Goal: Task Accomplishment & Management: Manage account settings

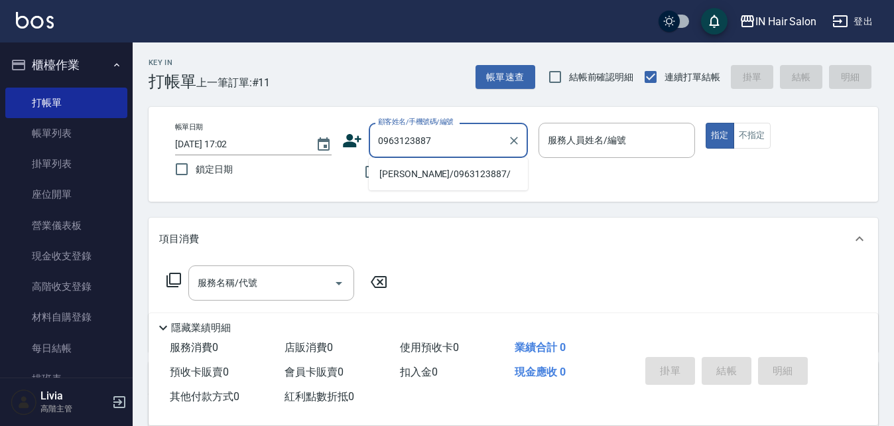
click at [399, 170] on li "[PERSON_NAME]/0963123887/" at bounding box center [448, 174] width 159 height 22
type input "[PERSON_NAME]/0963123887/"
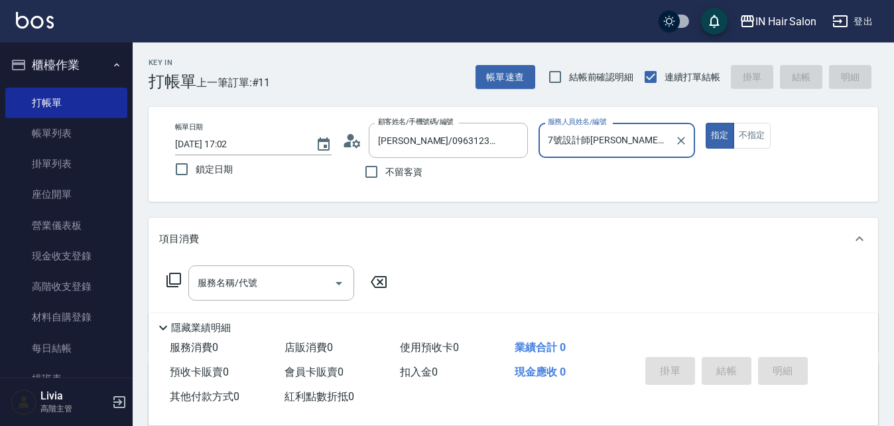
type input "7號設計師[PERSON_NAME]-7"
click at [169, 279] on icon at bounding box center [174, 280] width 15 height 15
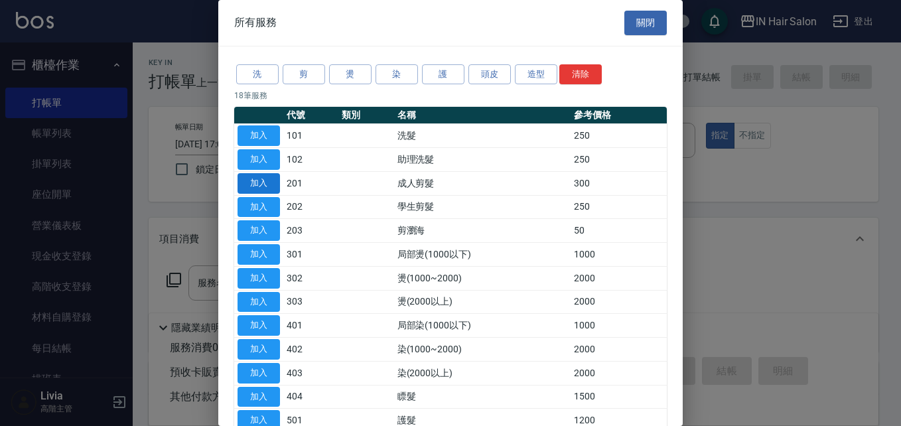
click at [265, 179] on button "加入" at bounding box center [259, 183] width 42 height 21
type input "成人剪髮(201)"
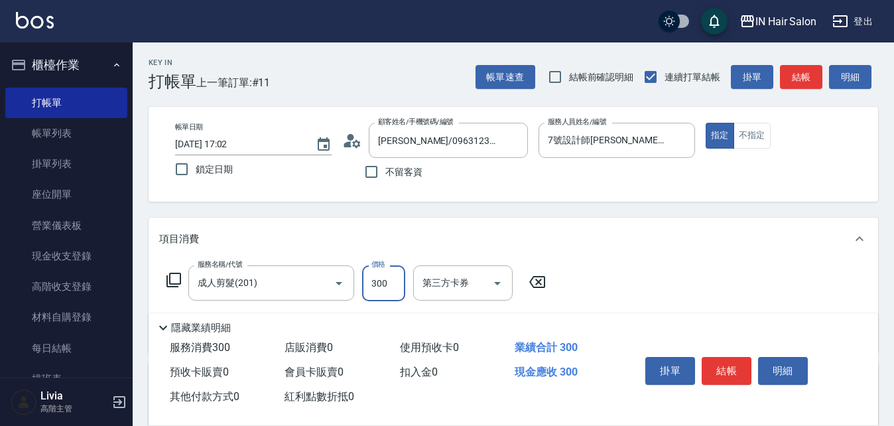
click at [382, 281] on input "300" at bounding box center [383, 283] width 43 height 36
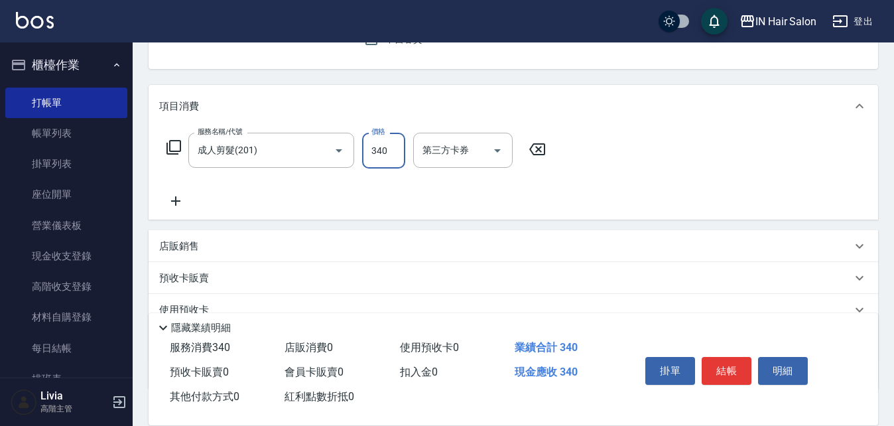
scroll to position [224, 0]
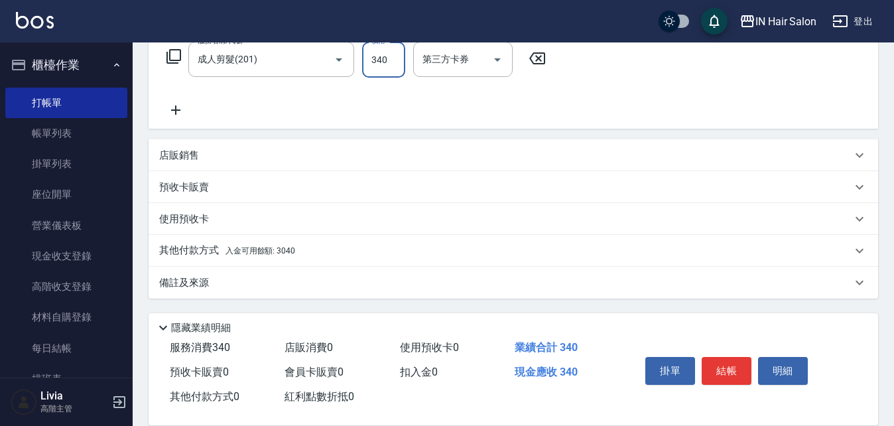
type input "340"
click at [196, 245] on p "其他付款方式 入金可用餘額: 3040" at bounding box center [227, 251] width 136 height 15
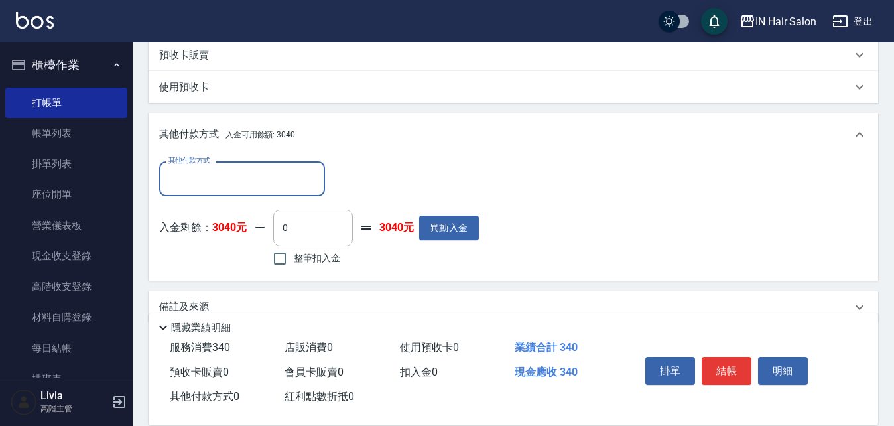
scroll to position [356, 0]
click at [278, 259] on input "整筆扣入金" at bounding box center [280, 258] width 28 height 28
checkbox input "true"
type input "340"
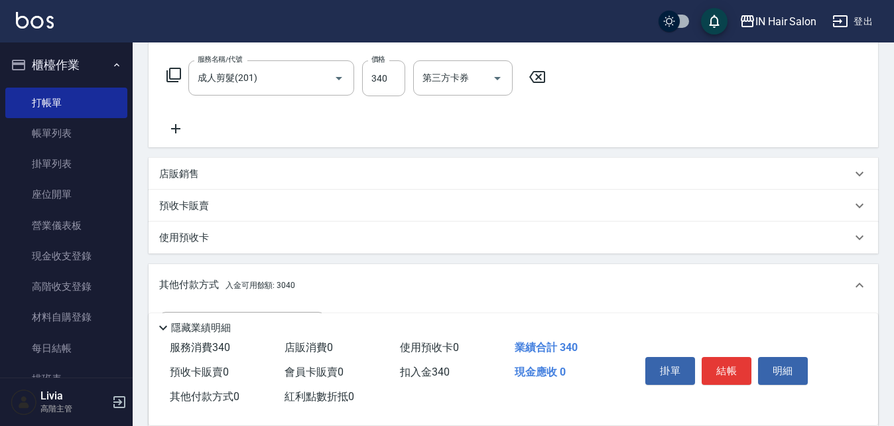
scroll to position [91, 0]
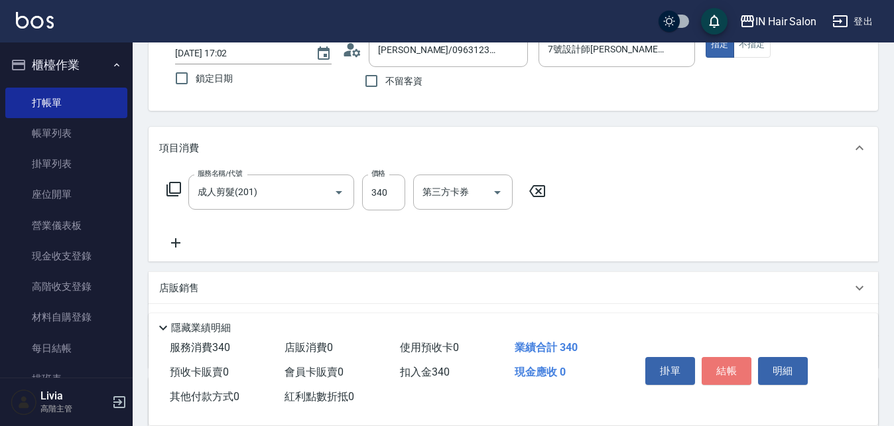
click at [730, 358] on button "結帳" at bounding box center [727, 371] width 50 height 28
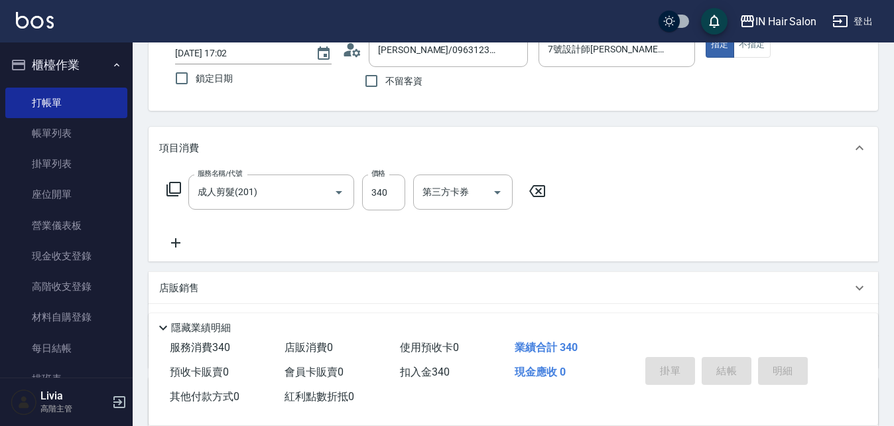
type input "[DATE] 18:22"
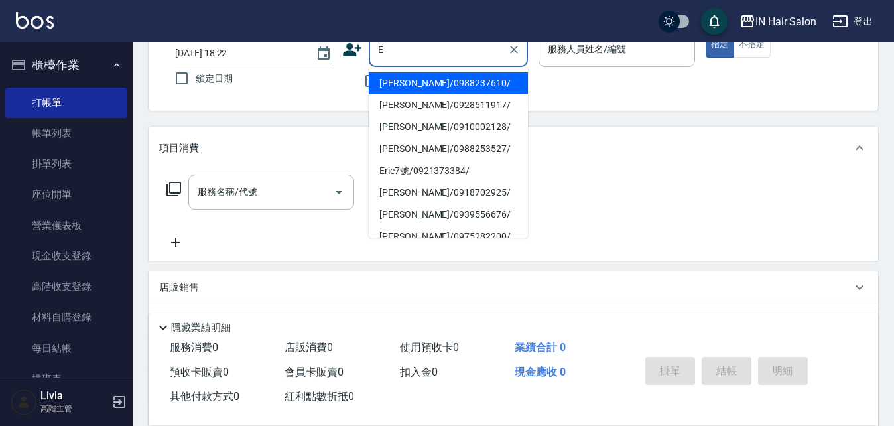
click at [402, 82] on li "[PERSON_NAME]/0988237610/" at bounding box center [448, 83] width 159 height 22
type input "[PERSON_NAME]/0988237610/"
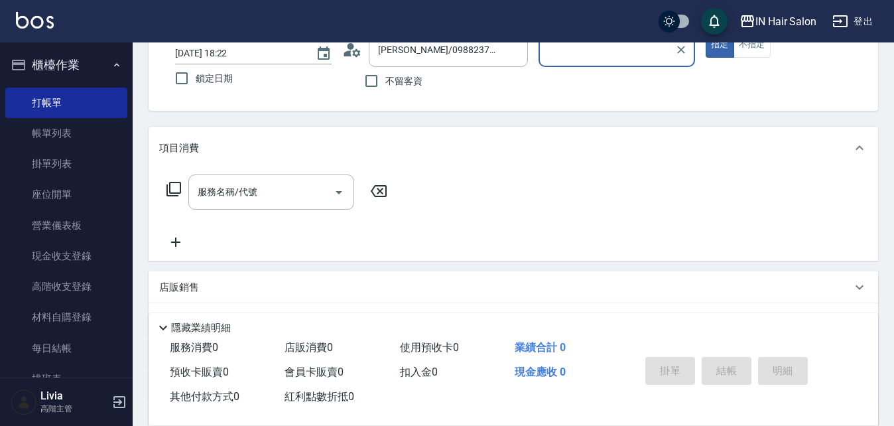
type input "1號設計師[PERSON_NAME]-1"
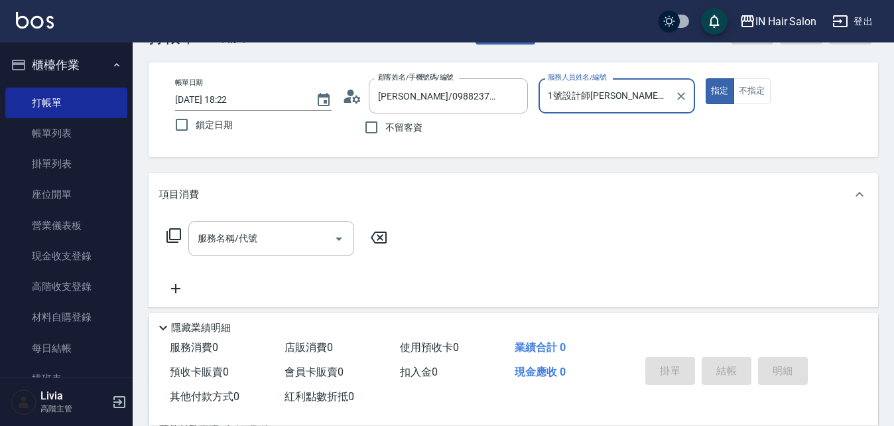
scroll to position [25, 0]
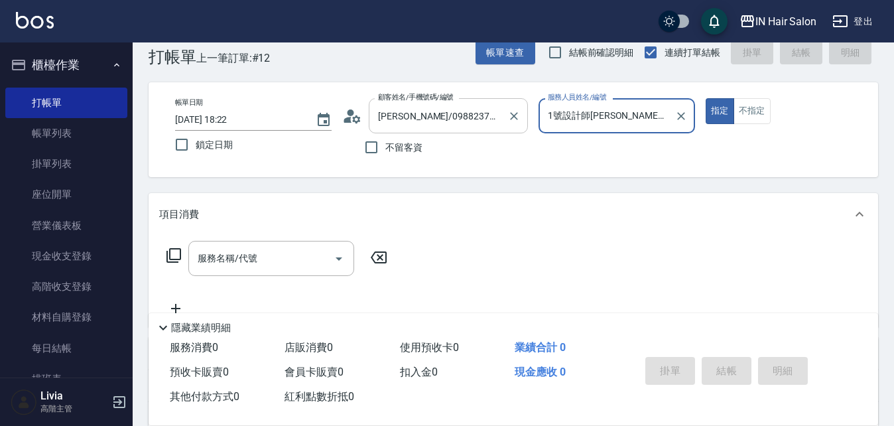
click at [460, 115] on input "[PERSON_NAME]/0988237610/" at bounding box center [438, 115] width 127 height 23
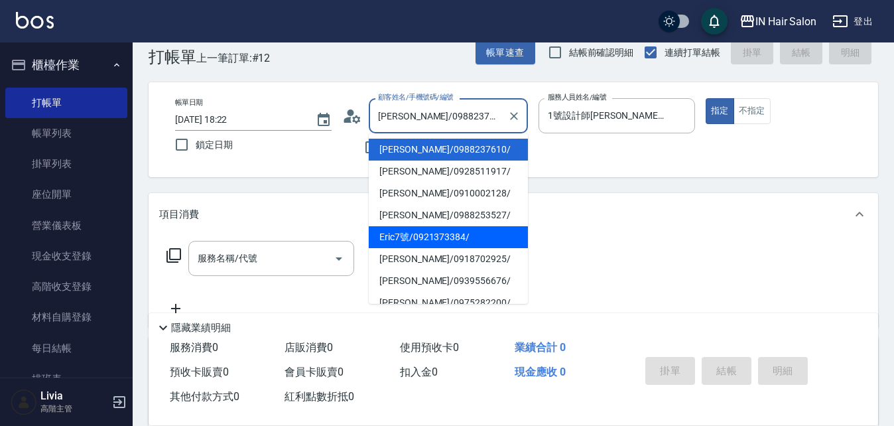
click at [411, 233] on li "Eric7號/0921373384/" at bounding box center [448, 237] width 159 height 22
type input "Eric7號/0921373384/"
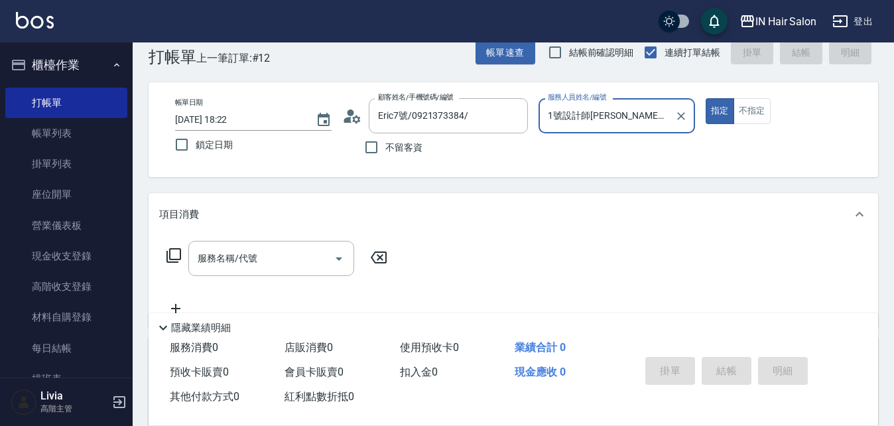
type input "7號設計師[PERSON_NAME]-7"
click at [169, 256] on icon at bounding box center [174, 255] width 15 height 15
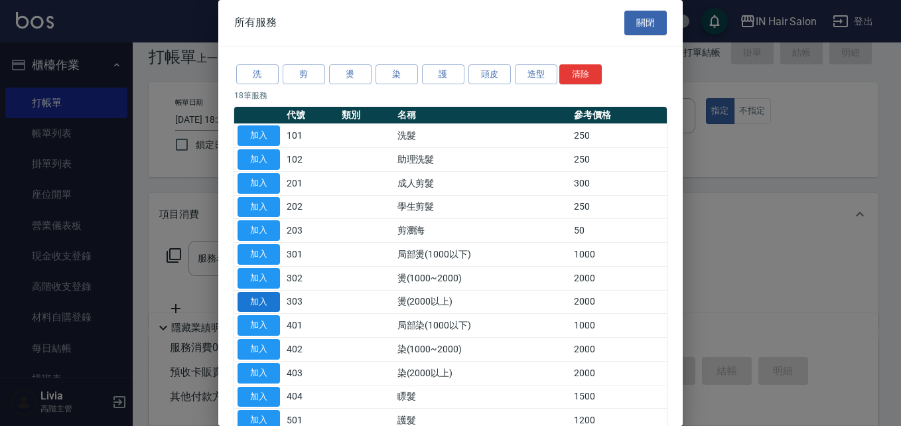
click at [261, 299] on button "加入" at bounding box center [259, 302] width 42 height 21
type input "燙(2000以上)(303)"
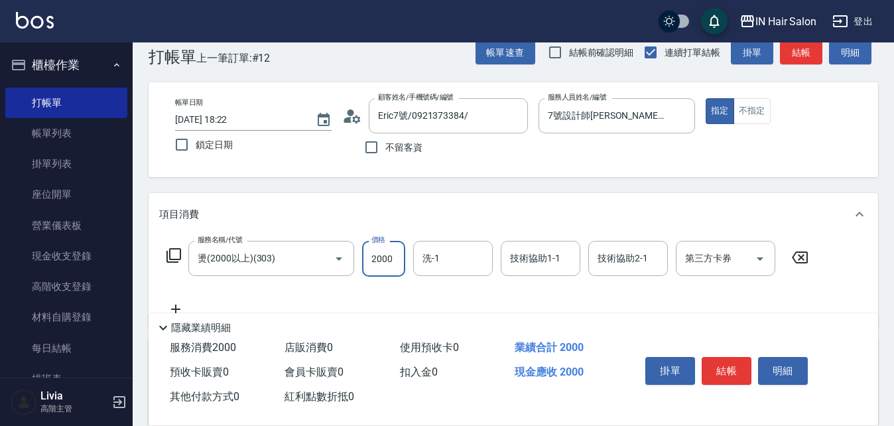
click at [378, 253] on input "2000" at bounding box center [383, 259] width 43 height 36
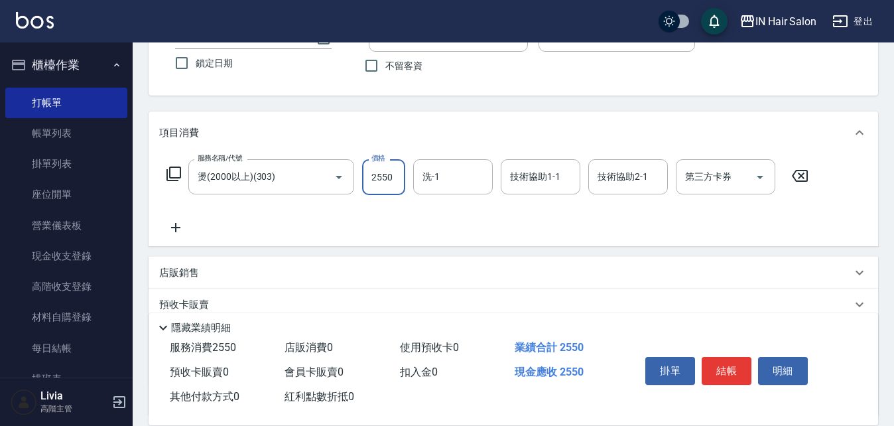
scroll to position [224, 0]
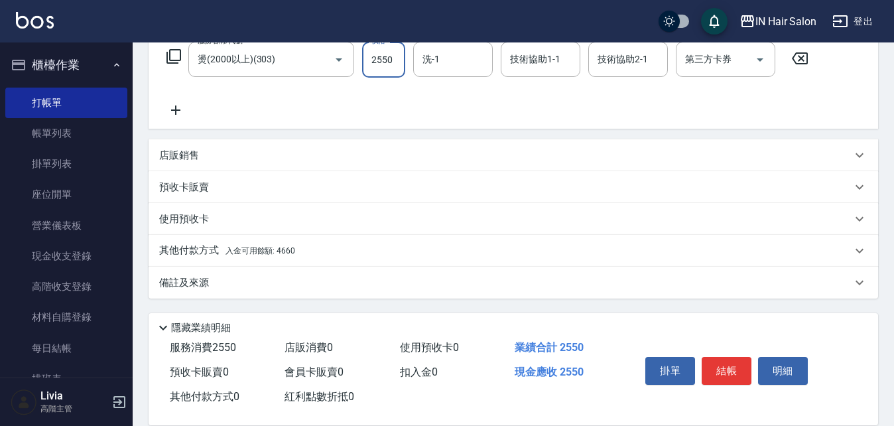
type input "2550"
click at [196, 249] on p "其他付款方式 入金可用餘額: 4660" at bounding box center [227, 251] width 136 height 15
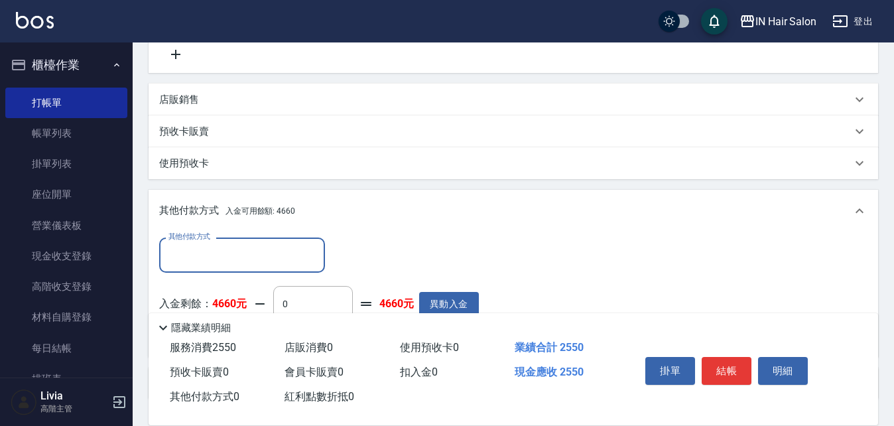
scroll to position [356, 0]
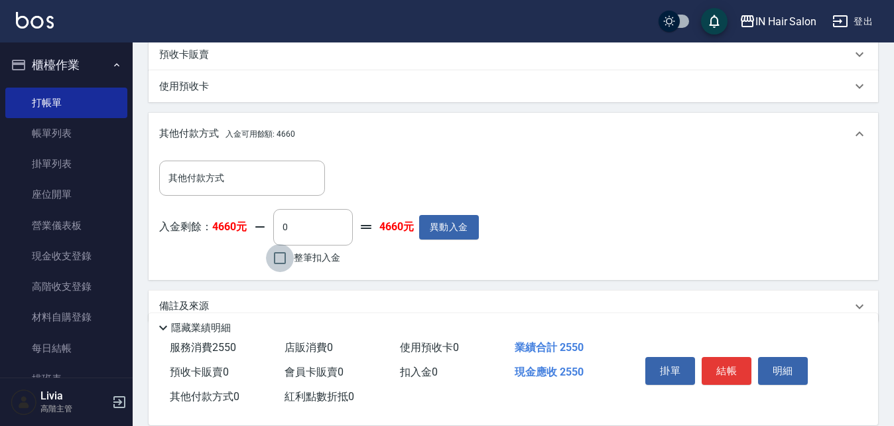
click at [279, 255] on input "整筆扣入金" at bounding box center [280, 258] width 28 height 28
checkbox input "true"
type input "2550"
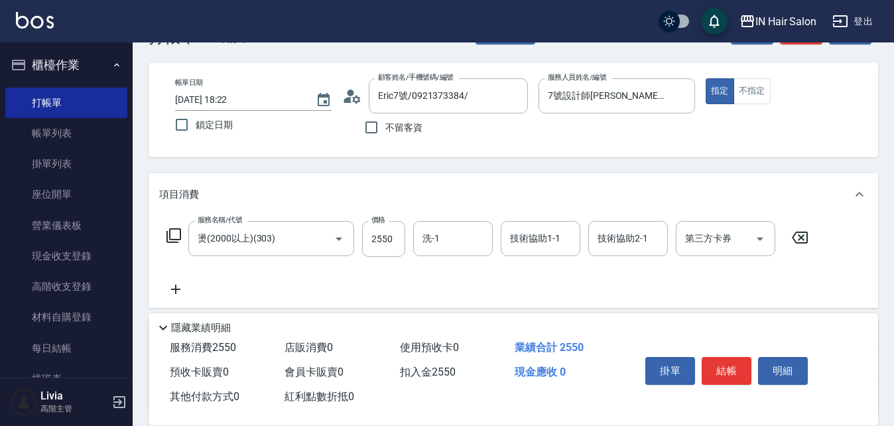
scroll to position [0, 0]
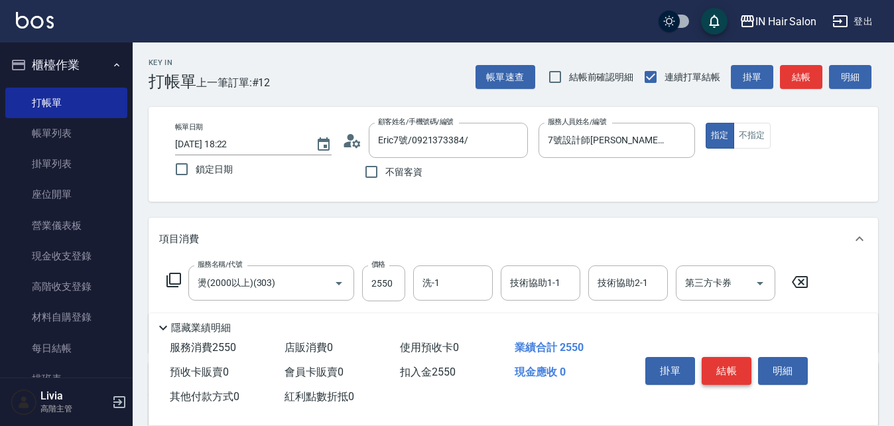
click at [729, 362] on button "結帳" at bounding box center [727, 371] width 50 height 28
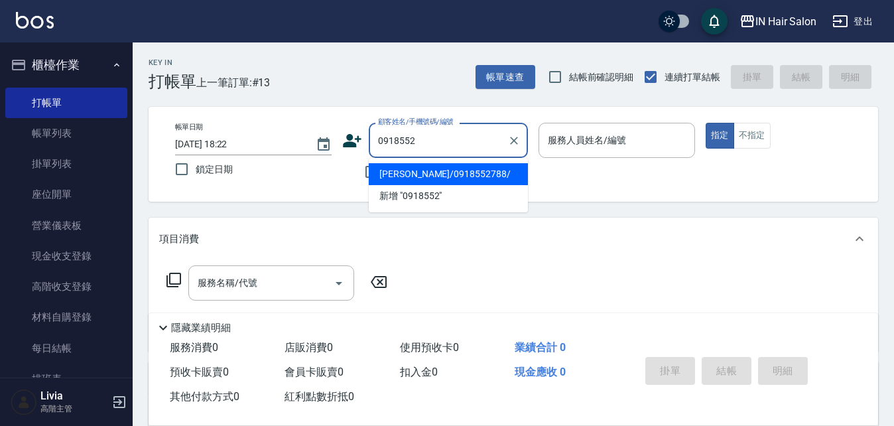
click at [419, 175] on li "[PERSON_NAME]/0918552788/" at bounding box center [448, 174] width 159 height 22
type input "[PERSON_NAME]/0918552788/"
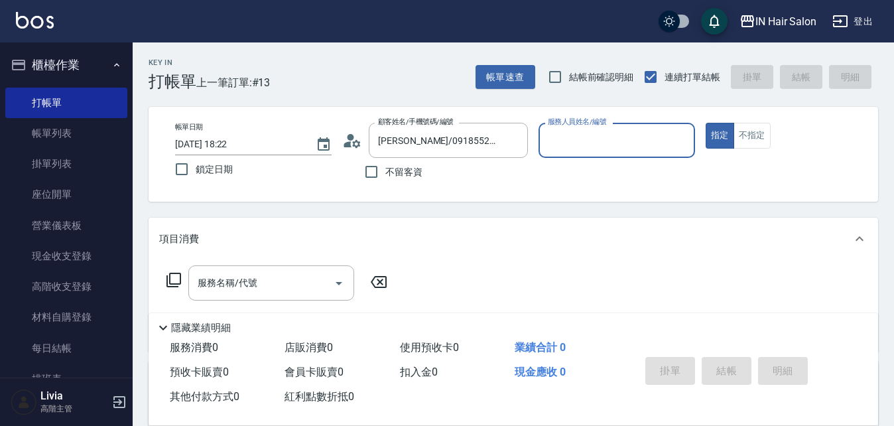
type input "7號設計師[PERSON_NAME]-7"
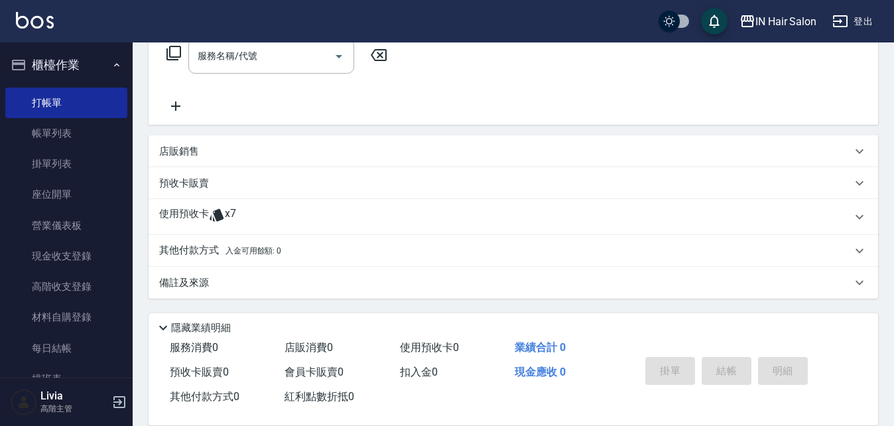
click at [201, 214] on p "使用預收卡" at bounding box center [184, 217] width 50 height 20
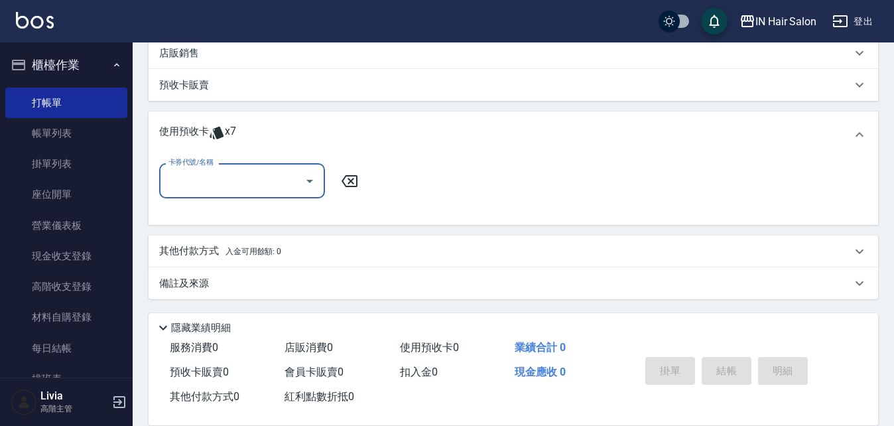
scroll to position [326, 0]
click at [234, 195] on div "卡券代號/名稱" at bounding box center [242, 180] width 166 height 35
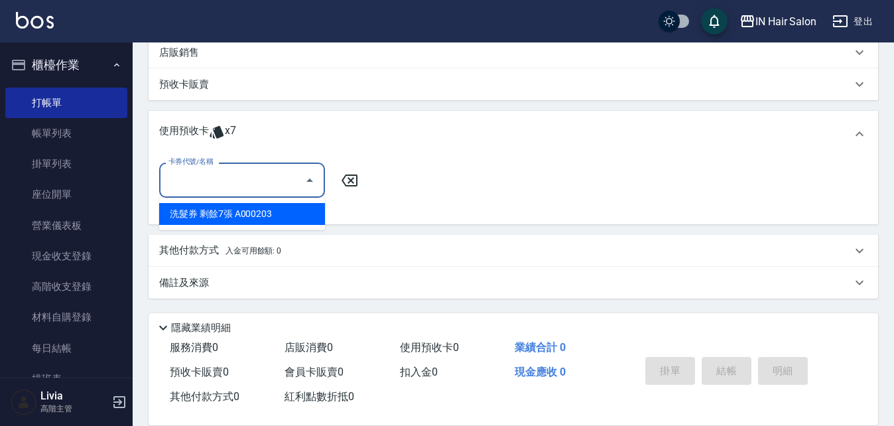
click at [222, 210] on div "洗髮券 剩餘7張 A000203" at bounding box center [242, 214] width 166 height 22
type input "洗髮券 A000203"
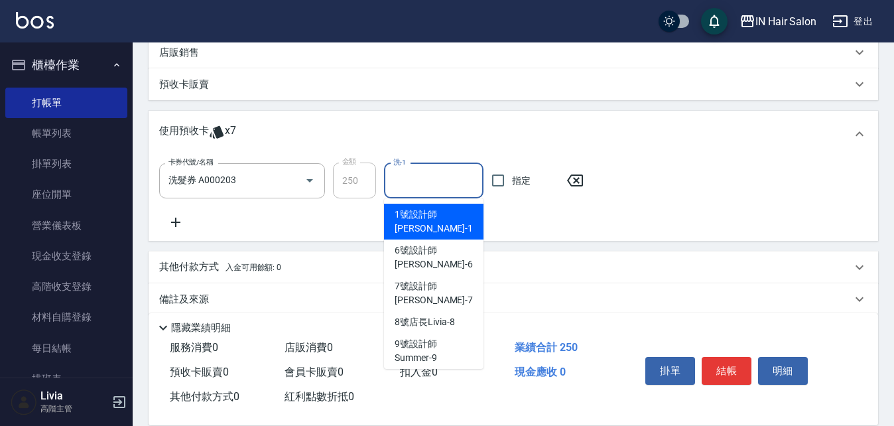
click at [425, 185] on input "洗-1" at bounding box center [434, 180] width 88 height 23
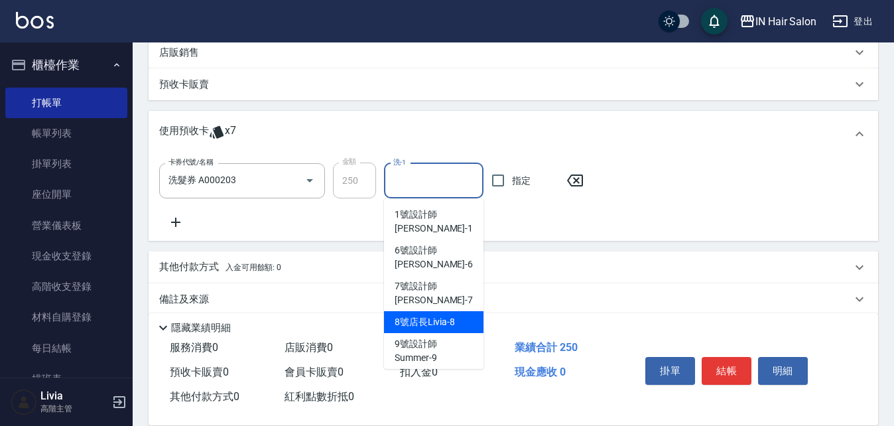
click at [412, 315] on span "8號店長Livia -8" at bounding box center [425, 322] width 60 height 14
type input "8號店長Livia-8"
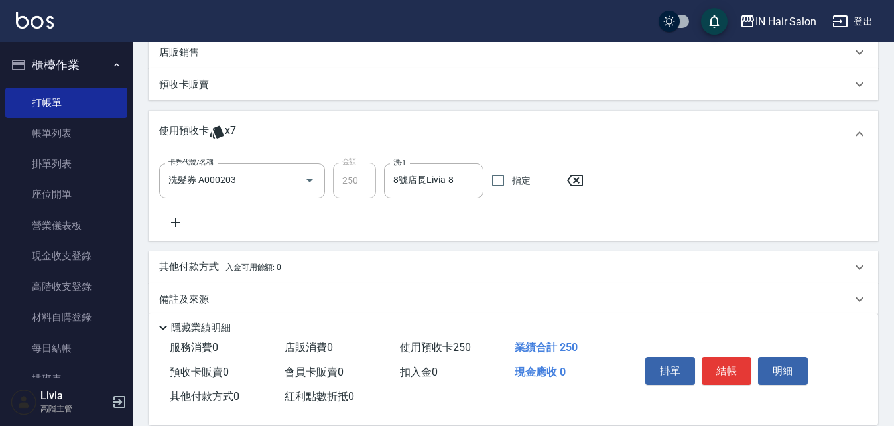
click at [694, 194] on div "卡券代號/名稱 洗髮券 A000203 卡券代號/名稱 金額 250 金額 洗-1 8號店長Livia-8 洗-1 指定" at bounding box center [513, 197] width 709 height 68
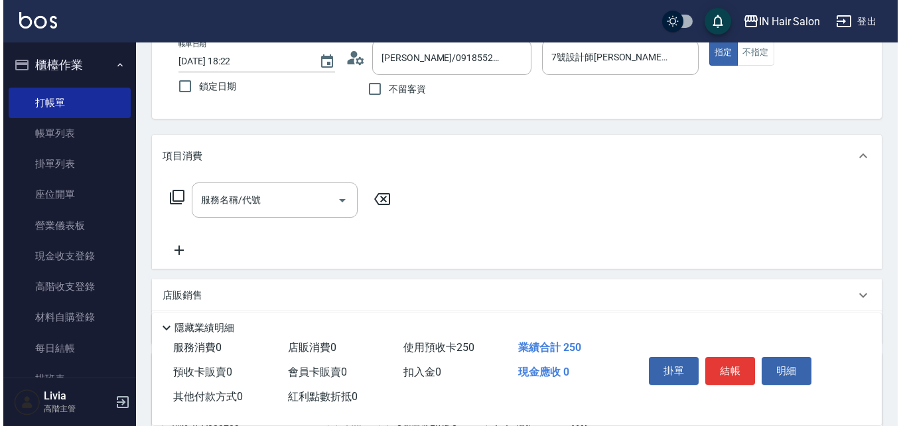
scroll to position [60, 0]
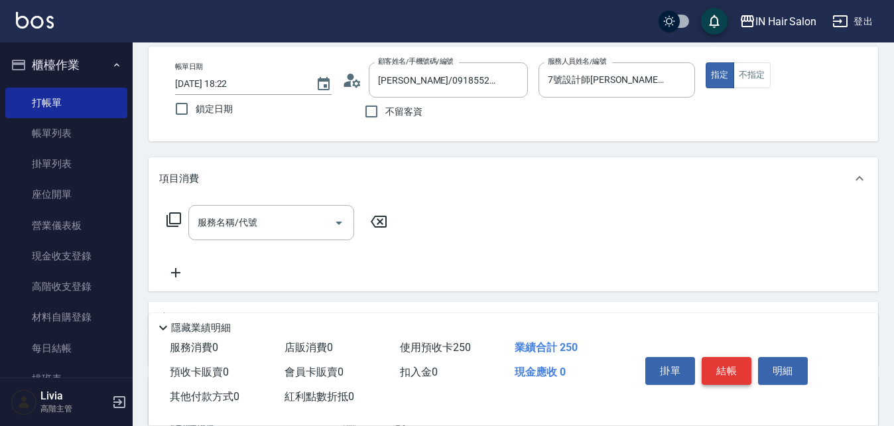
click at [725, 367] on button "結帳" at bounding box center [727, 371] width 50 height 28
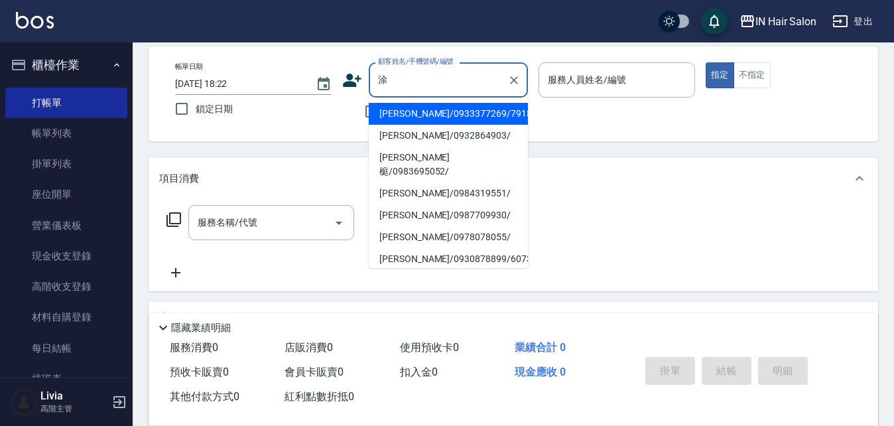
click at [391, 135] on li "[PERSON_NAME]/0932864903/" at bounding box center [448, 136] width 159 height 22
type input "[PERSON_NAME]/0932864903/"
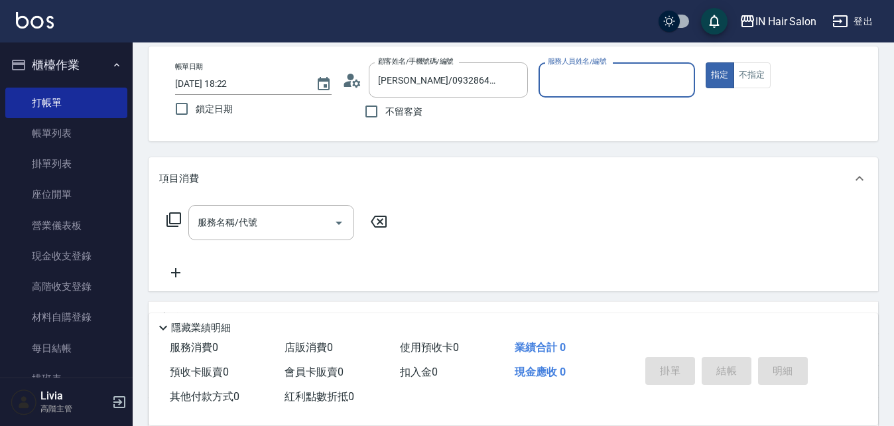
type input "6號設計師[PERSON_NAME]-6"
click at [175, 220] on icon at bounding box center [174, 220] width 16 height 16
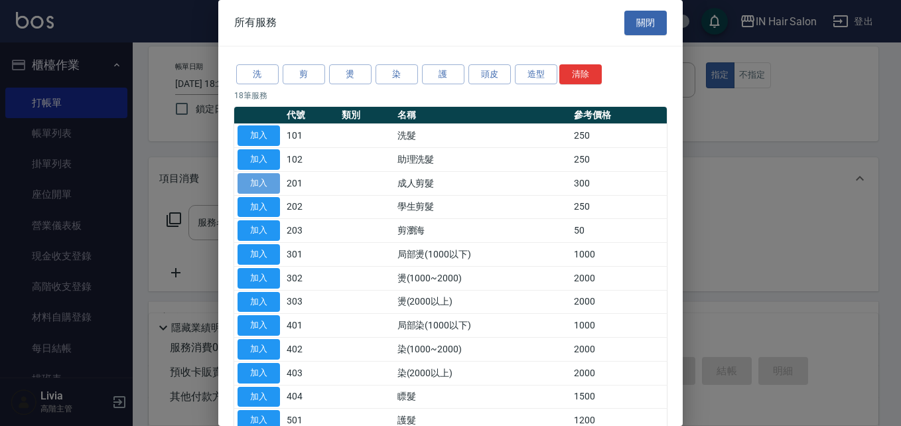
click at [261, 177] on button "加入" at bounding box center [259, 183] width 42 height 21
type input "成人剪髮(201)"
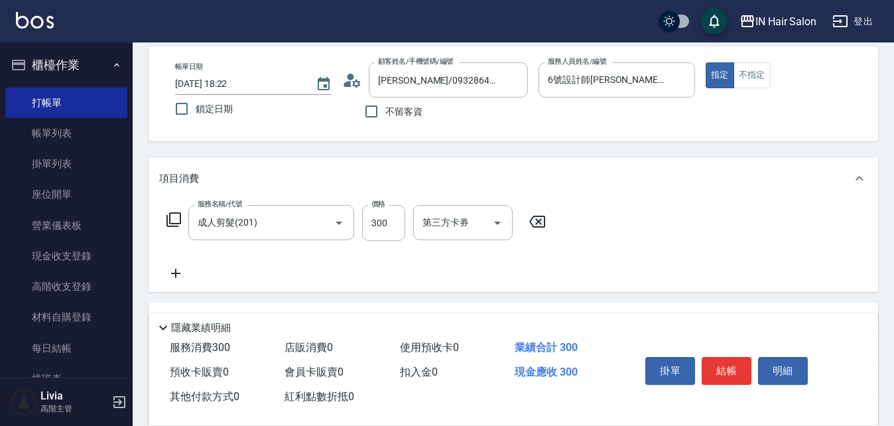
click at [175, 216] on icon at bounding box center [174, 220] width 16 height 16
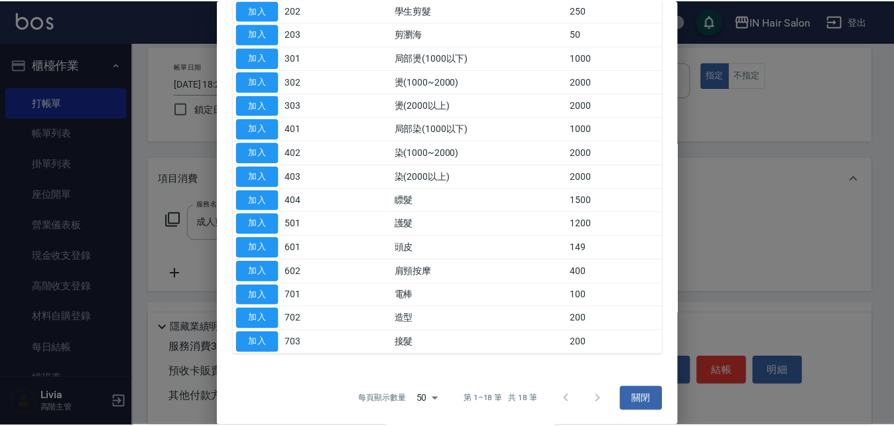
scroll to position [198, 0]
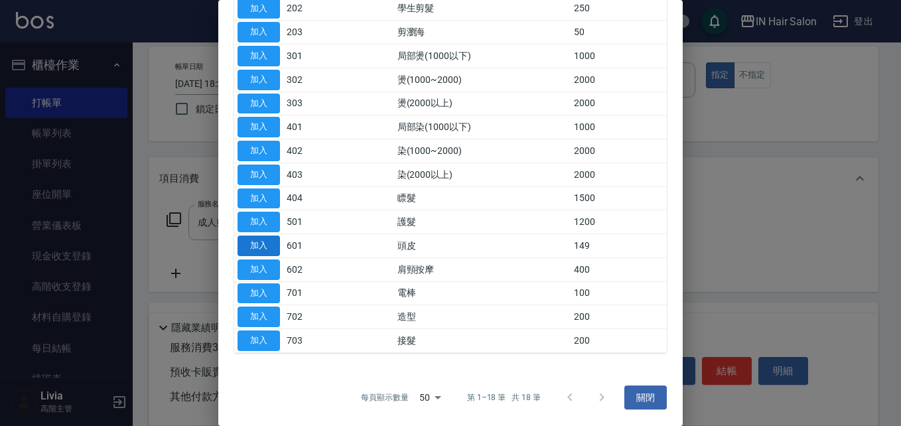
click at [268, 244] on button "加入" at bounding box center [259, 246] width 42 height 21
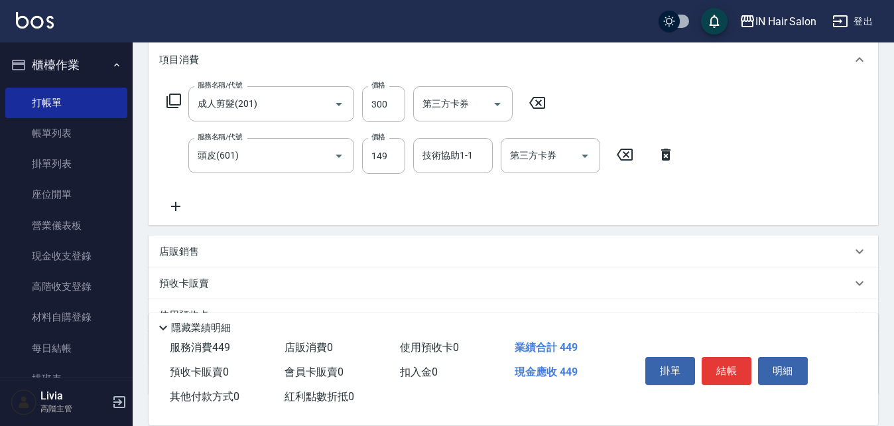
scroll to position [193, 0]
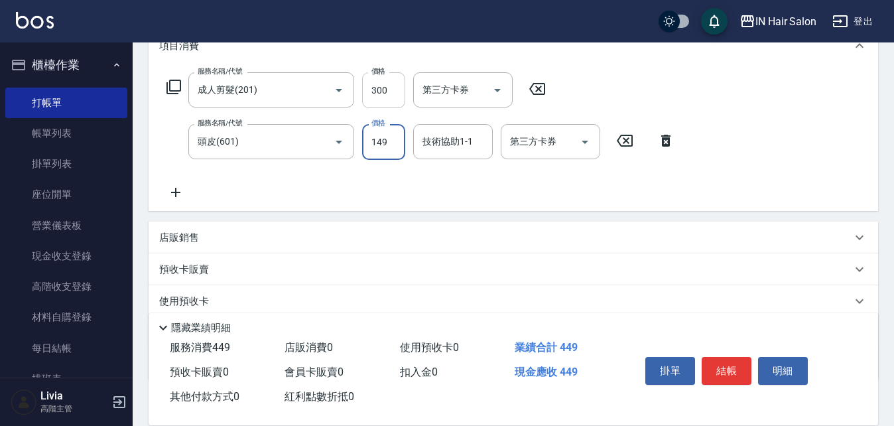
click at [394, 95] on input "300" at bounding box center [383, 90] width 43 height 36
type input "400"
click at [345, 180] on div "服務名稱/代號 成人剪髮(201) 服務名稱/代號 價格 400 價格 第三方卡券 第三方卡券 服務名稱/代號 頭皮(601) 服務名稱/代號 價格 149 …" at bounding box center [421, 136] width 524 height 128
click at [396, 137] on input "149" at bounding box center [383, 142] width 43 height 36
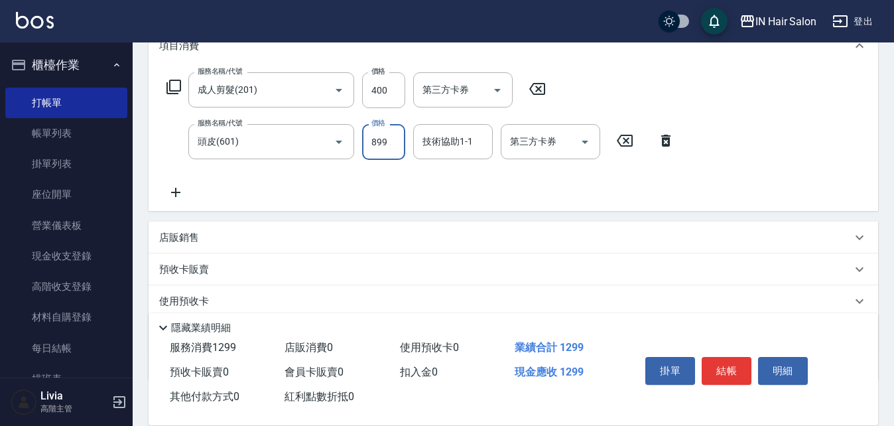
type input "899"
click at [326, 190] on div "服務名稱/代號 成人剪髮(201) 服務名稱/代號 價格 400 價格 第三方卡券 第三方卡券 服務名稱/代號 頭皮(601) 服務名稱/代號 價格 899 …" at bounding box center [421, 136] width 524 height 128
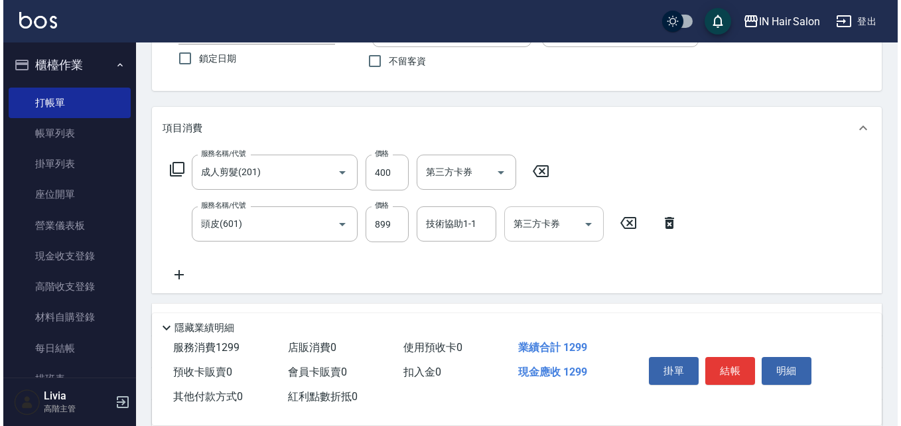
scroll to position [0, 0]
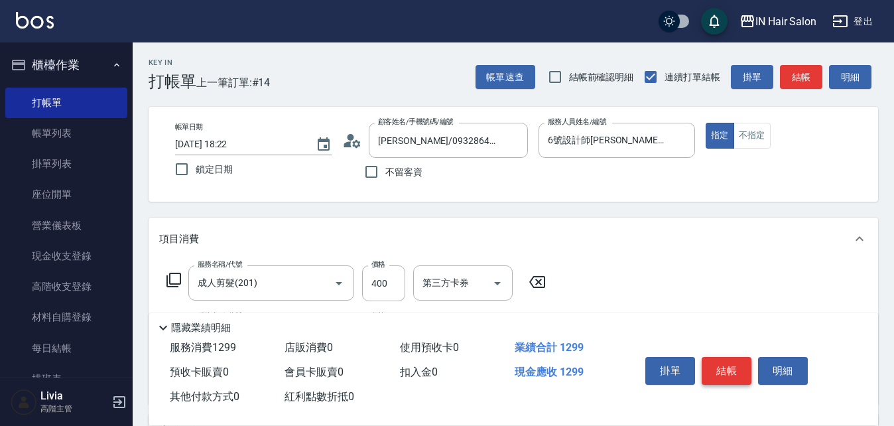
click at [733, 366] on button "結帳" at bounding box center [727, 371] width 50 height 28
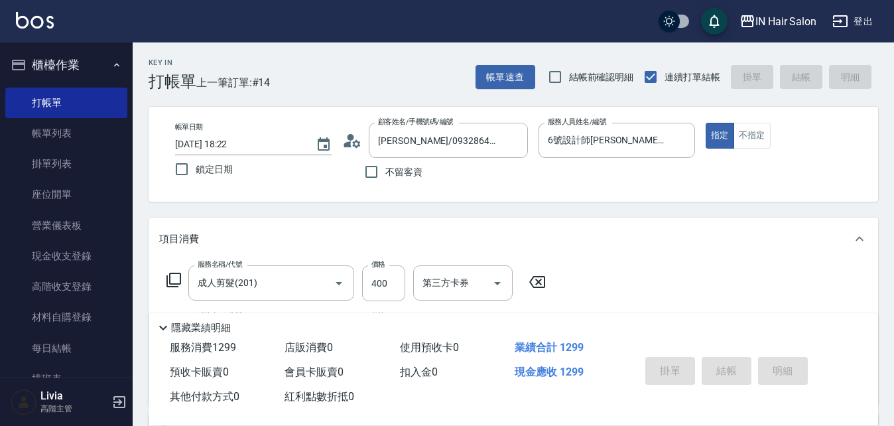
type input "[DATE] 18:23"
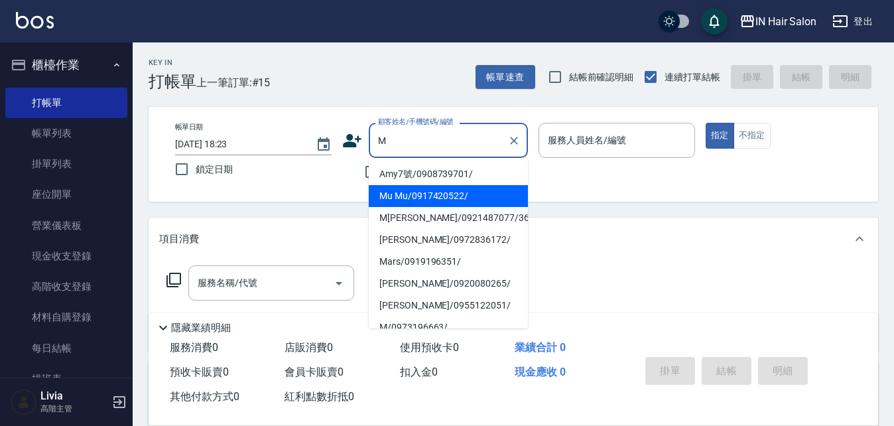
click at [409, 194] on li "Mu Mu/0917420522/" at bounding box center [448, 196] width 159 height 22
type input "Mu Mu/0917420522/"
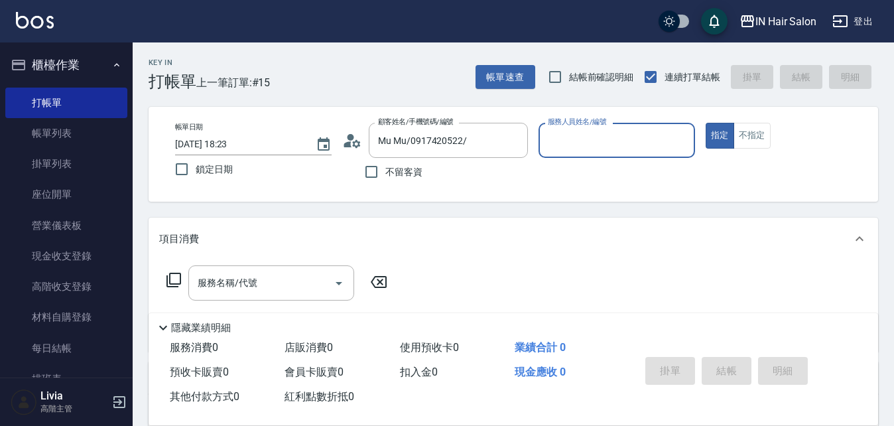
type input "8號店長Livia-8"
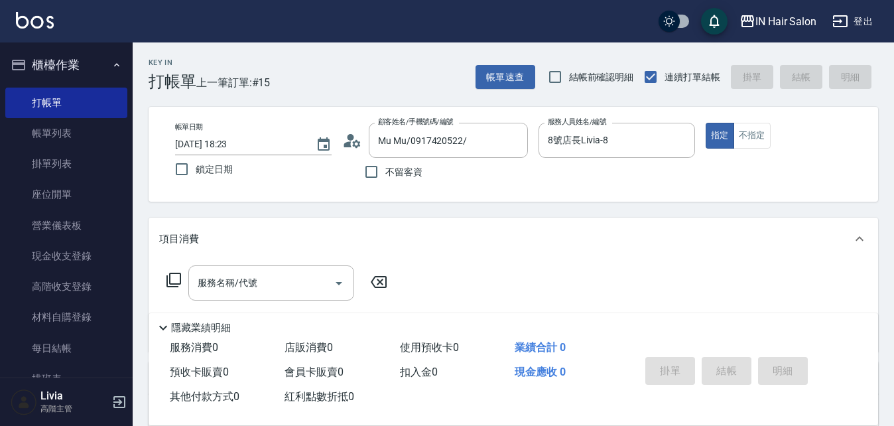
click at [178, 275] on icon at bounding box center [174, 280] width 16 height 16
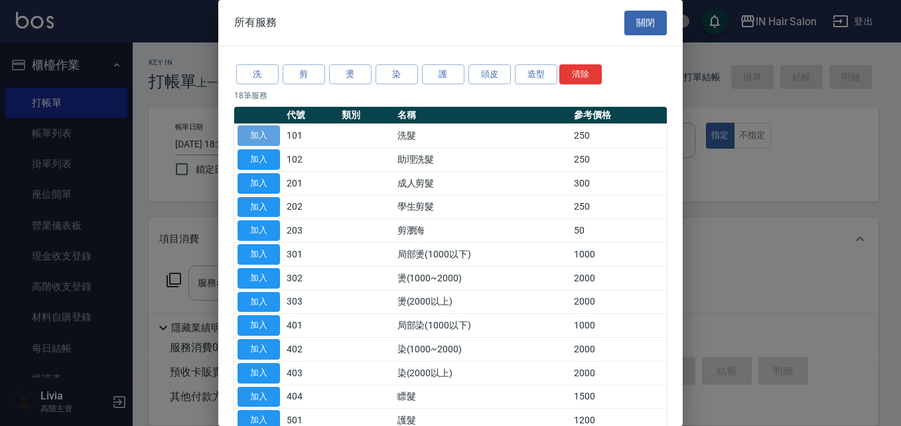
click at [258, 135] on button "加入" at bounding box center [259, 135] width 42 height 21
type input "洗髮(101)"
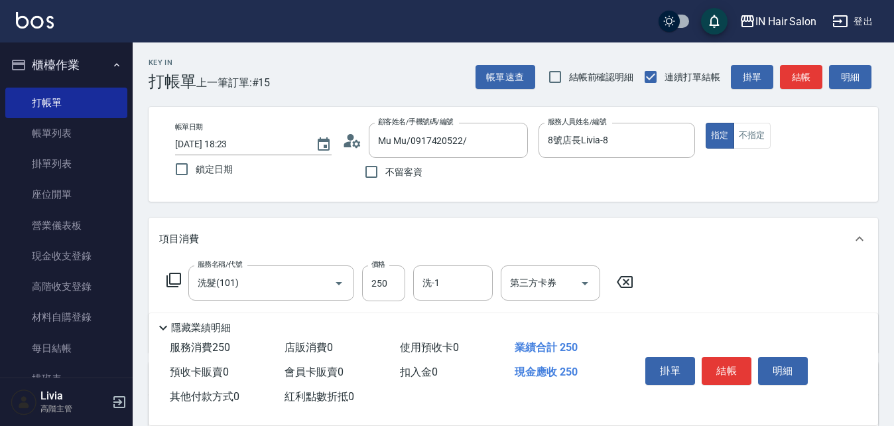
click at [175, 279] on icon at bounding box center [174, 280] width 16 height 16
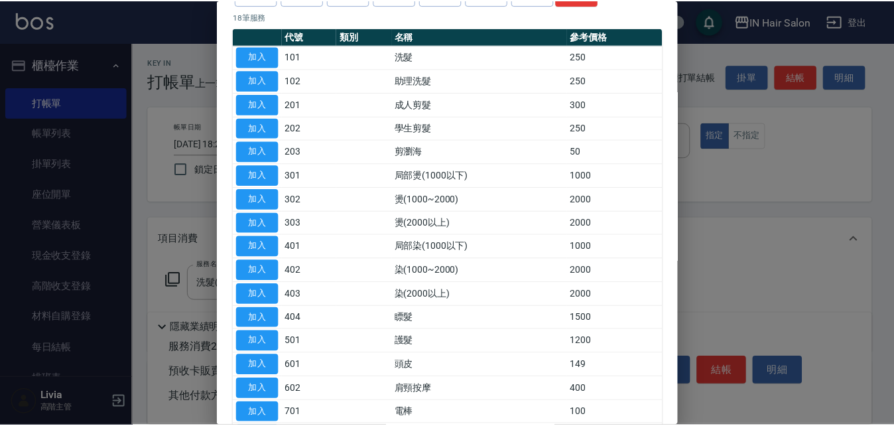
scroll to position [198, 0]
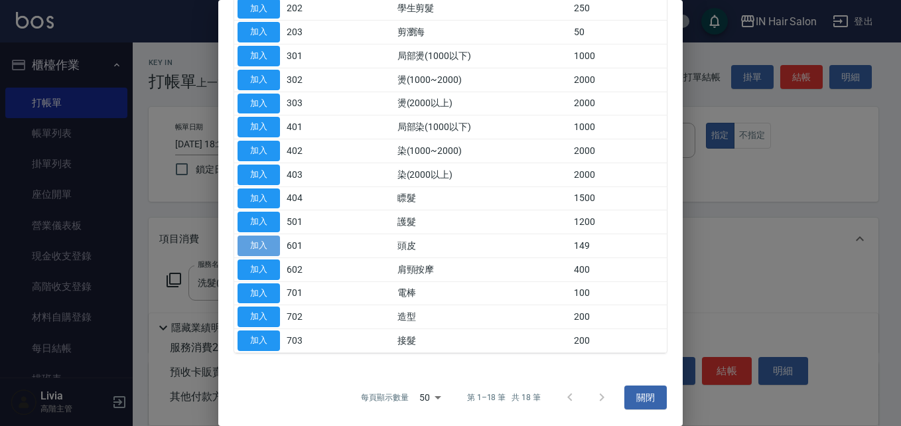
click at [272, 244] on button "加入" at bounding box center [259, 246] width 42 height 21
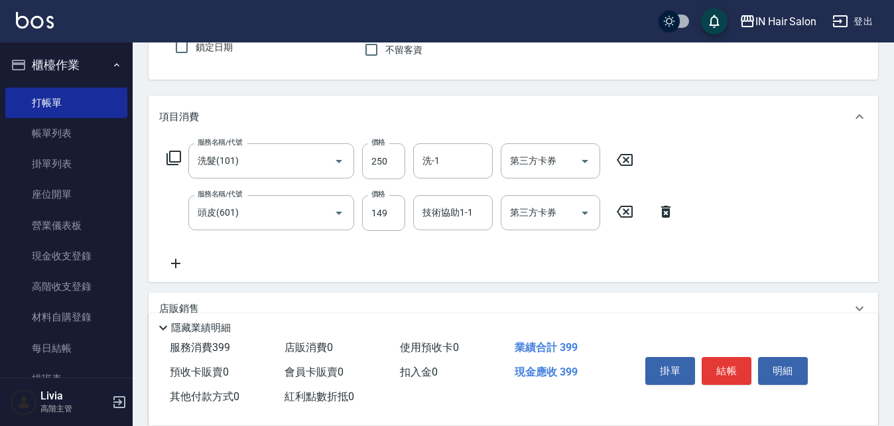
scroll to position [133, 0]
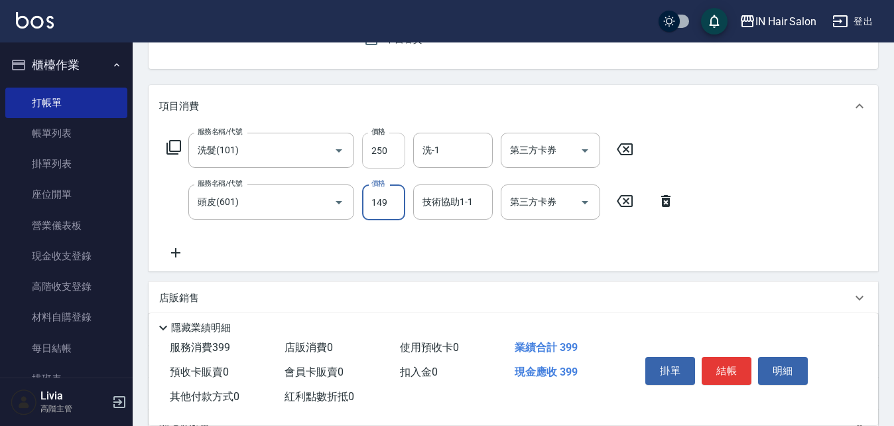
click at [393, 153] on input "250" at bounding box center [383, 151] width 43 height 36
type input "300"
click at [325, 242] on div "服務名稱/代號 洗髮(101) 服務名稱/代號 價格 300 價格 洗-1 洗-1 第三方卡券 第三方卡券 服務名稱/代號 頭皮(601) 服務名稱/代號 價…" at bounding box center [421, 197] width 524 height 128
click at [395, 198] on input "149" at bounding box center [383, 202] width 43 height 36
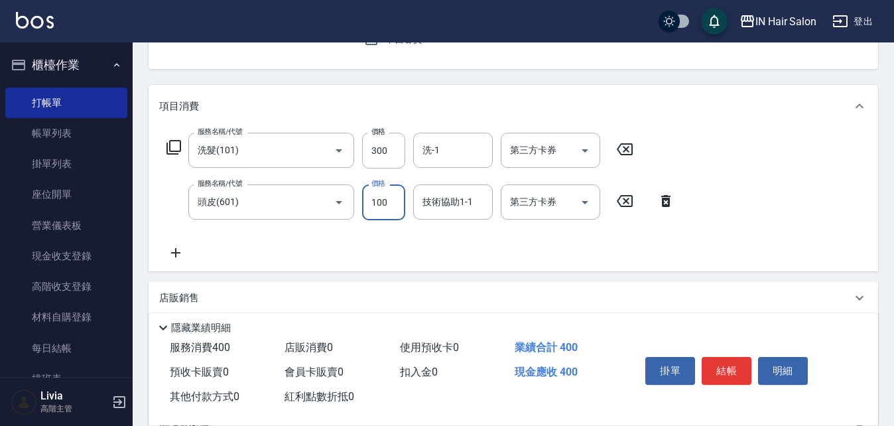
type input "100"
click at [298, 253] on div "服務名稱/代號 洗髮(101) 服務名稱/代號 價格 300 價格 洗-1 洗-1 第三方卡券 第三方卡券 服務名稱/代號 頭皮(601) 服務名稱/代號 價…" at bounding box center [421, 197] width 524 height 128
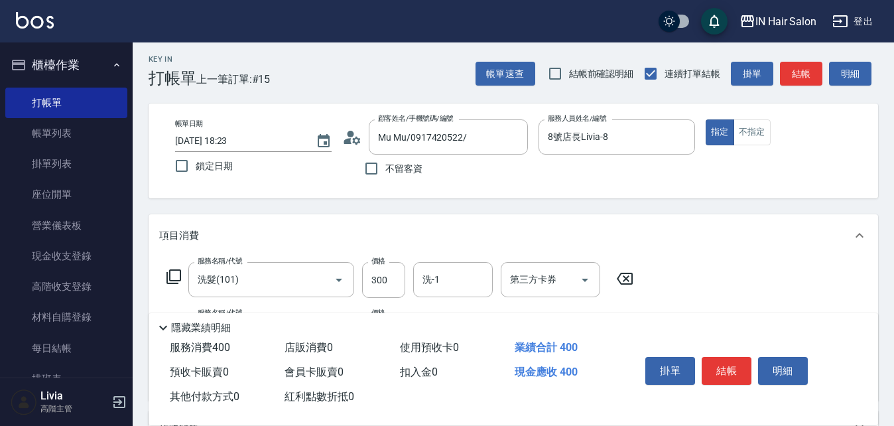
scroll to position [0, 0]
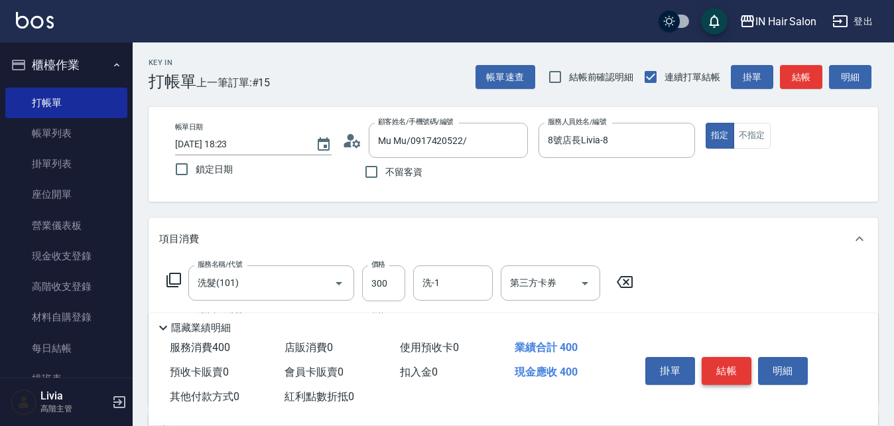
click at [728, 359] on button "結帳" at bounding box center [727, 371] width 50 height 28
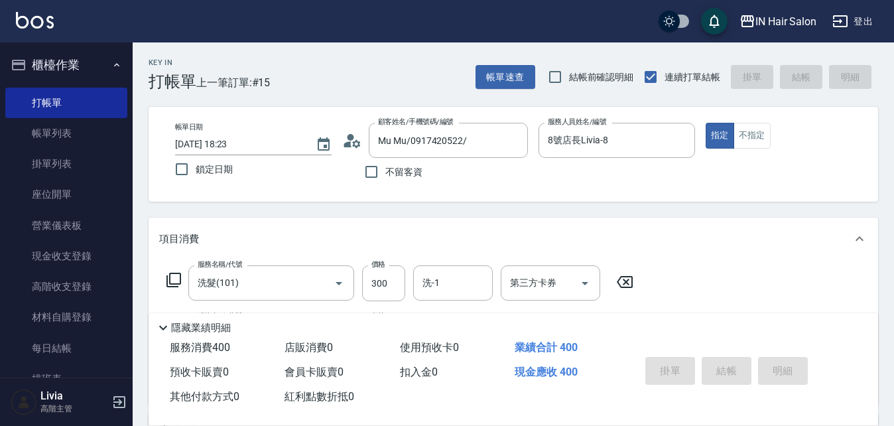
type input "[DATE] 18:31"
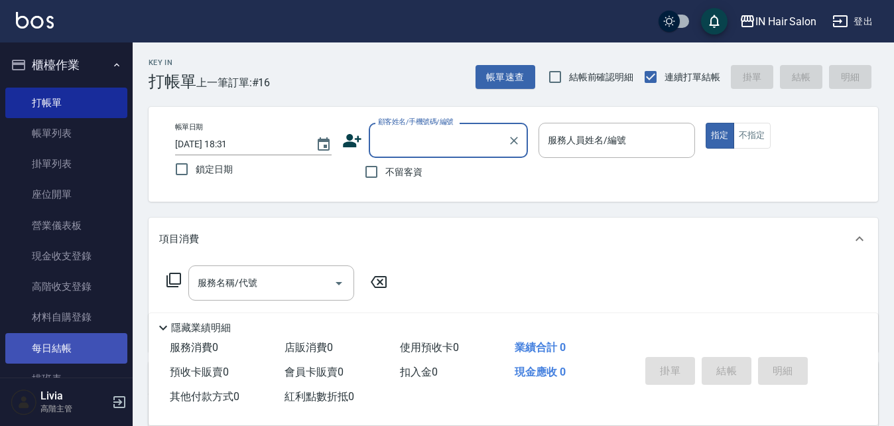
click at [55, 351] on link "每日結帳" at bounding box center [66, 348] width 122 height 31
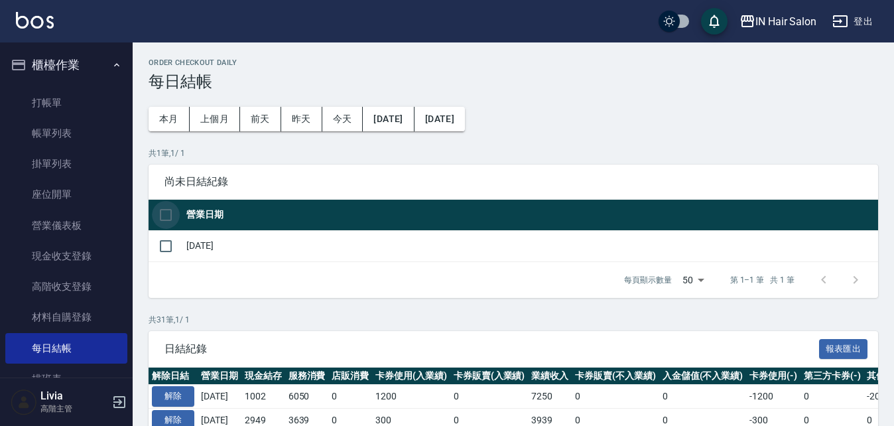
click at [165, 214] on input "checkbox" at bounding box center [166, 215] width 28 height 28
checkbox input "true"
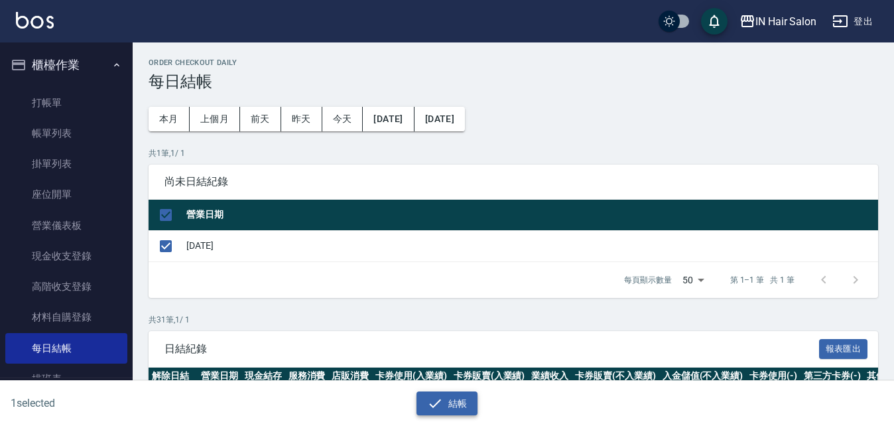
click at [447, 404] on button "結帳" at bounding box center [448, 404] width 62 height 25
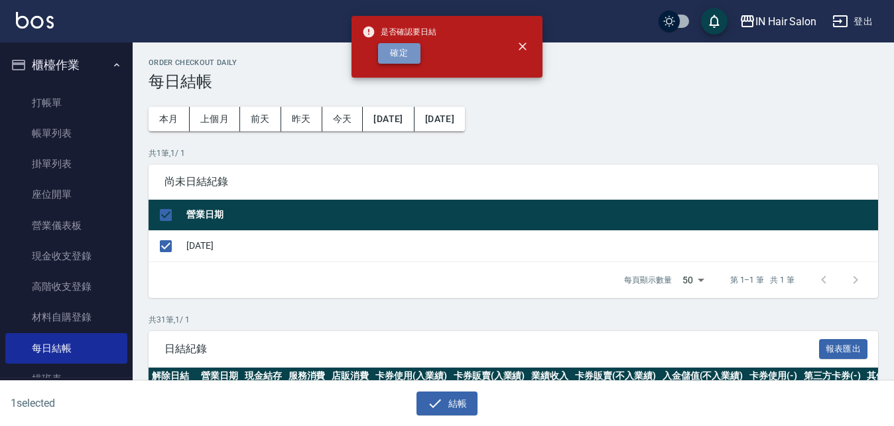
click at [399, 49] on button "確定" at bounding box center [399, 53] width 42 height 21
checkbox input "false"
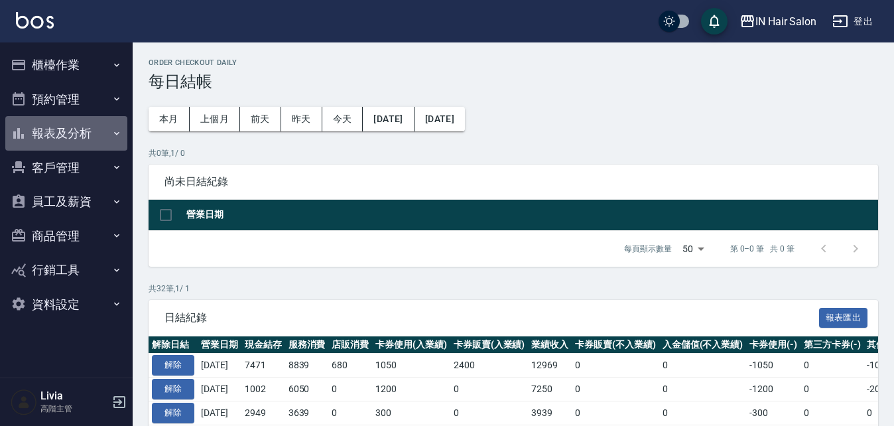
click at [49, 131] on button "報表及分析" at bounding box center [66, 133] width 122 height 35
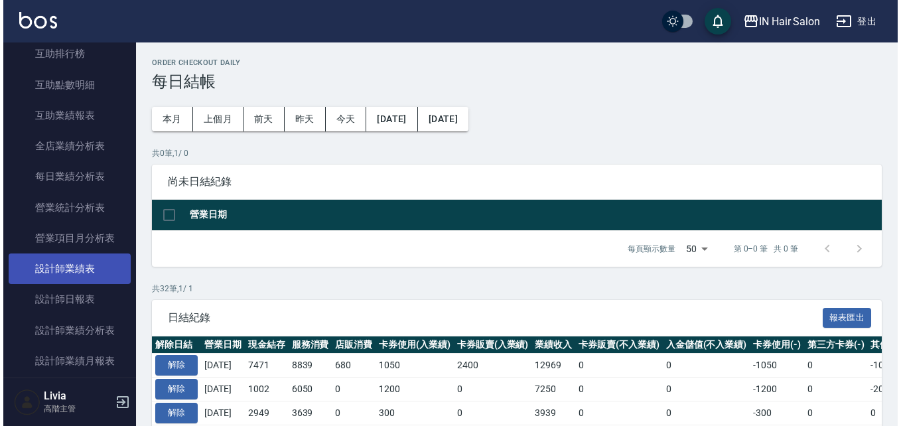
scroll to position [398, 0]
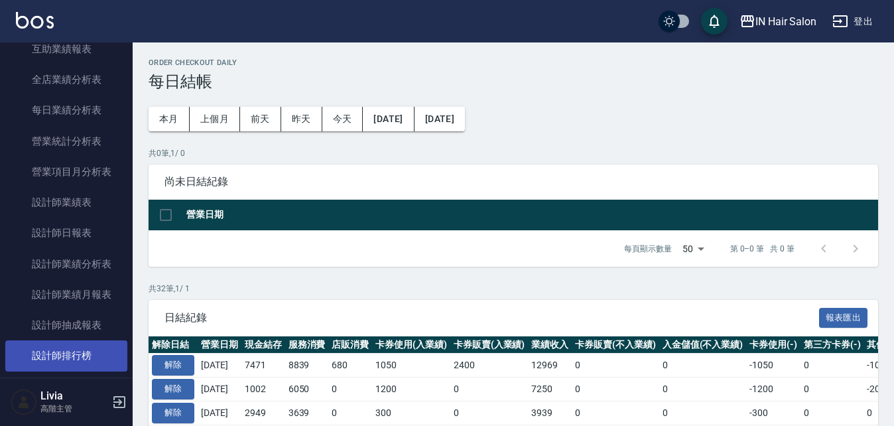
drag, startPoint x: 78, startPoint y: 352, endPoint x: 117, endPoint y: 343, distance: 40.1
click at [79, 352] on link "設計師排行榜" at bounding box center [66, 355] width 122 height 31
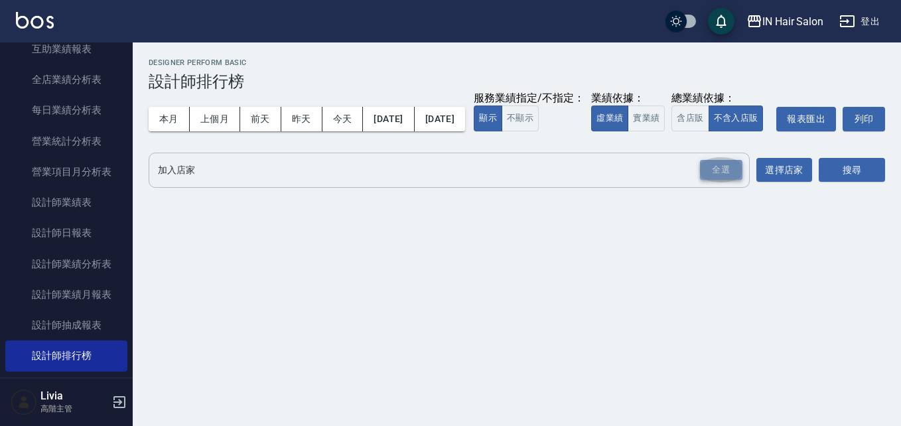
click at [723, 180] on div "全選" at bounding box center [721, 170] width 42 height 21
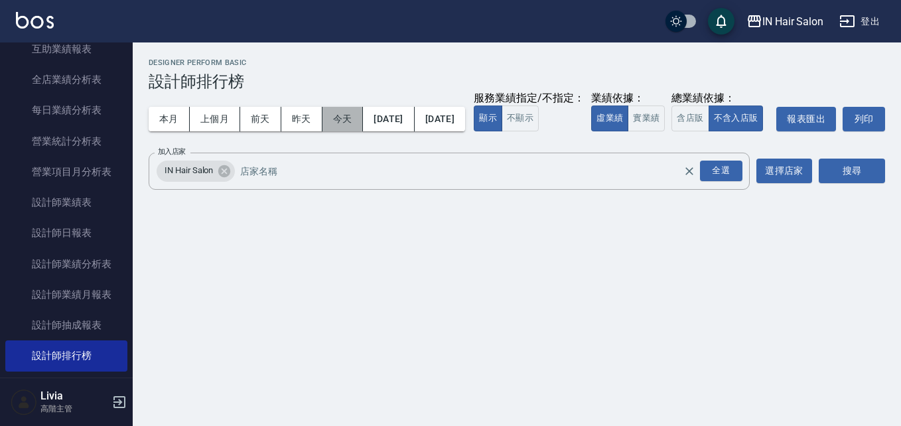
click at [340, 121] on button "今天" at bounding box center [342, 119] width 41 height 25
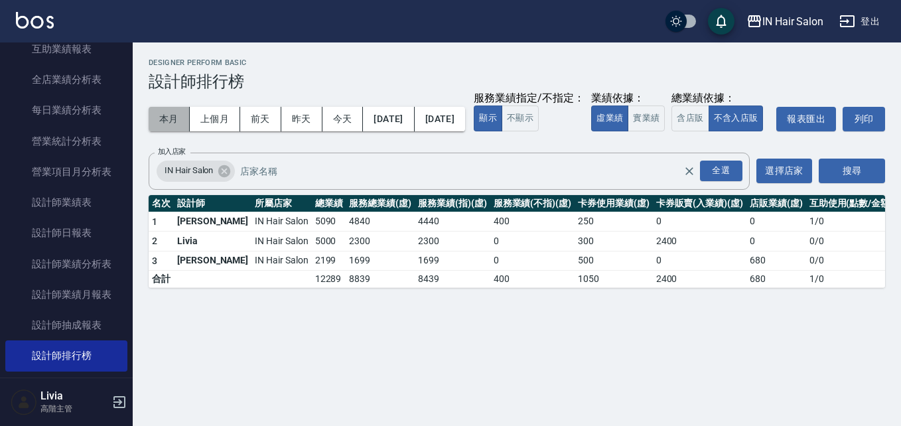
click at [171, 115] on button "本月" at bounding box center [169, 119] width 41 height 25
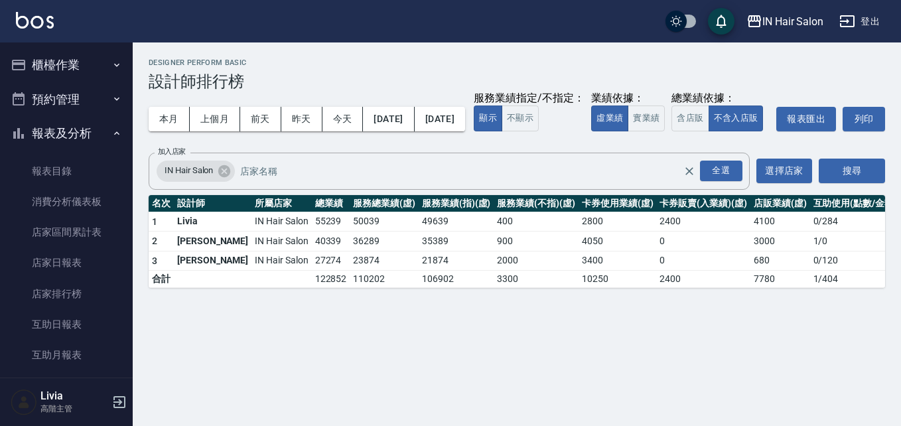
click at [715, 342] on div "IN Hair Salon 2025-08-01 - 2025-08-31 設計師排行榜 列印時間： 2025-08-15-18:33 Designer Pe…" at bounding box center [450, 213] width 901 height 426
